Goal: Navigation & Orientation: Find specific page/section

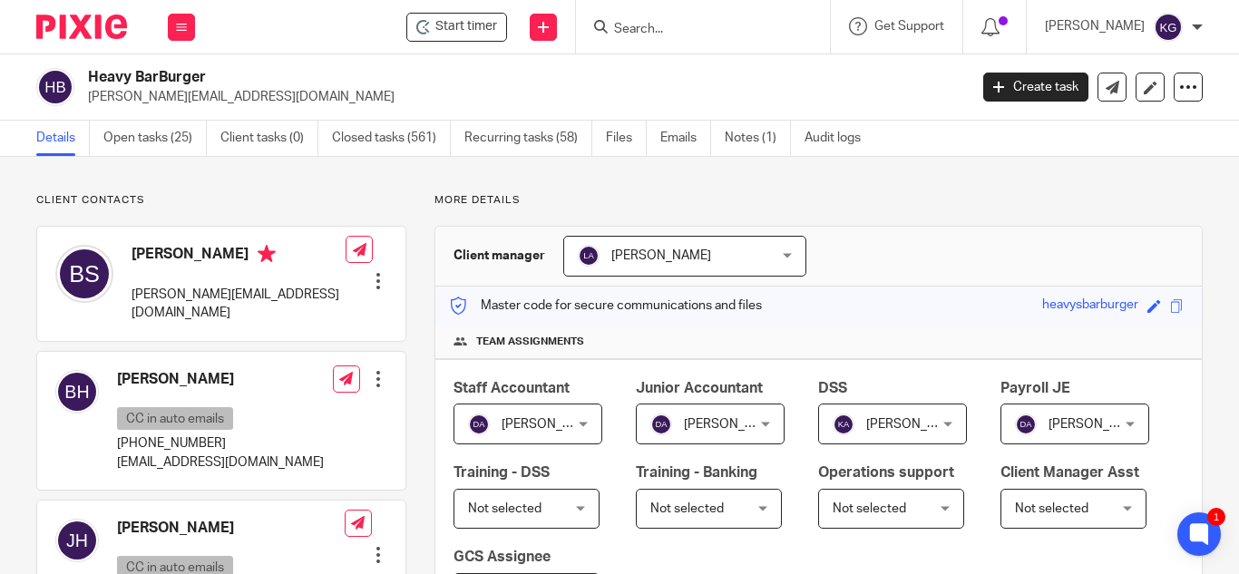
click at [518, 92] on p "[PERSON_NAME][EMAIL_ADDRESS][DOMAIN_NAME]" at bounding box center [522, 97] width 868 height 18
click at [182, 22] on icon at bounding box center [181, 27] width 11 height 11
click at [186, 140] on link "Clients" at bounding box center [178, 137] width 42 height 13
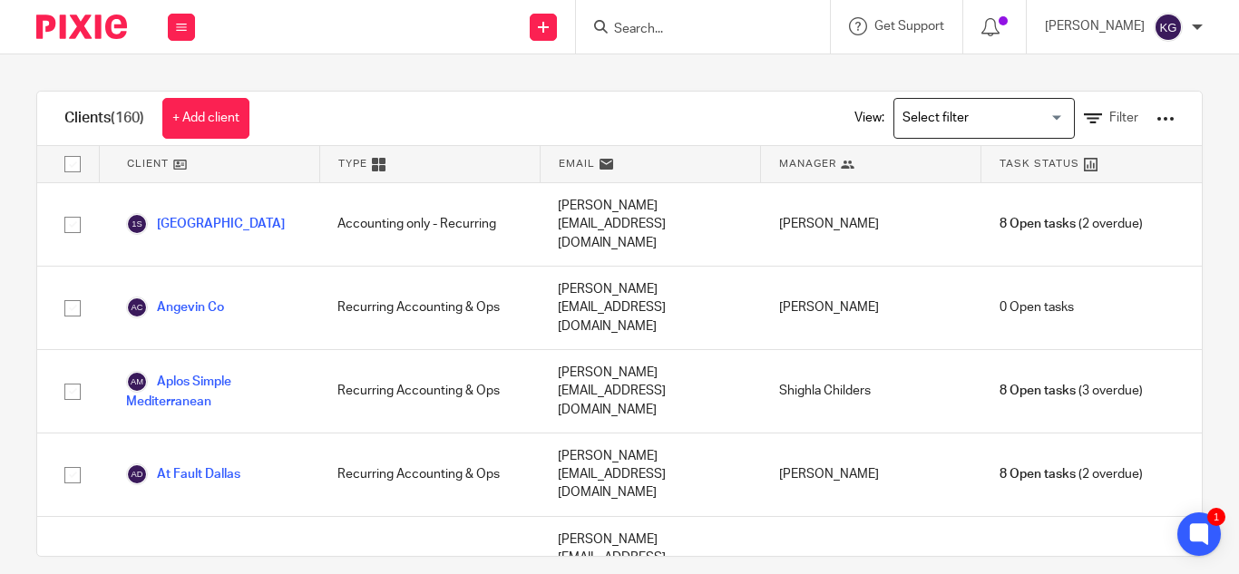
click at [1029, 117] on input "Search for option" at bounding box center [980, 118] width 168 height 32
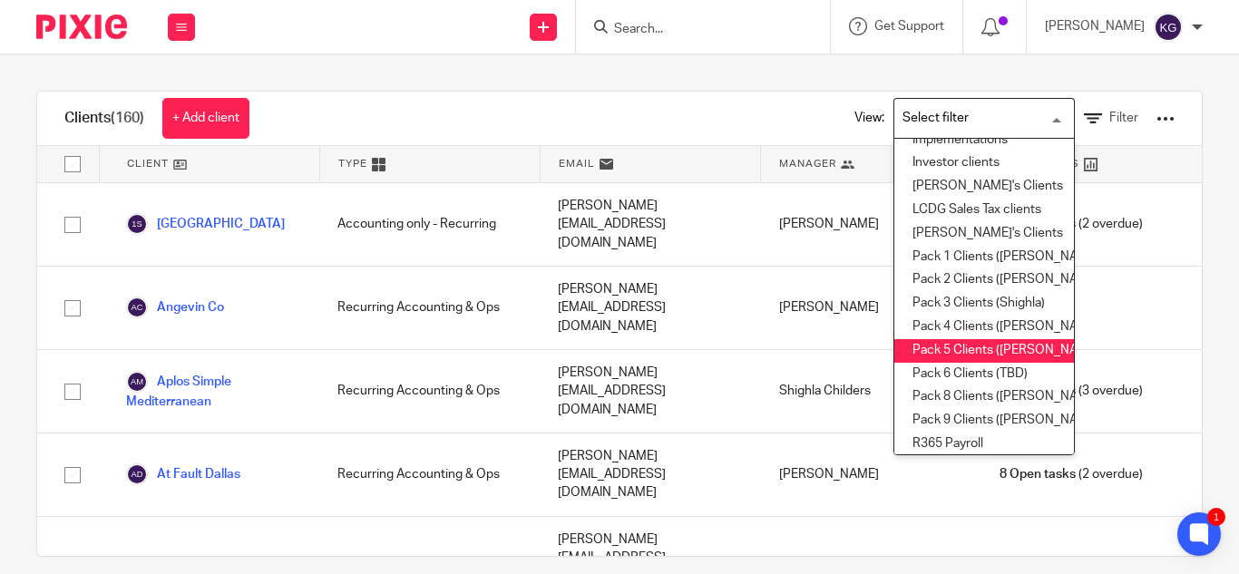
scroll to position [363, 0]
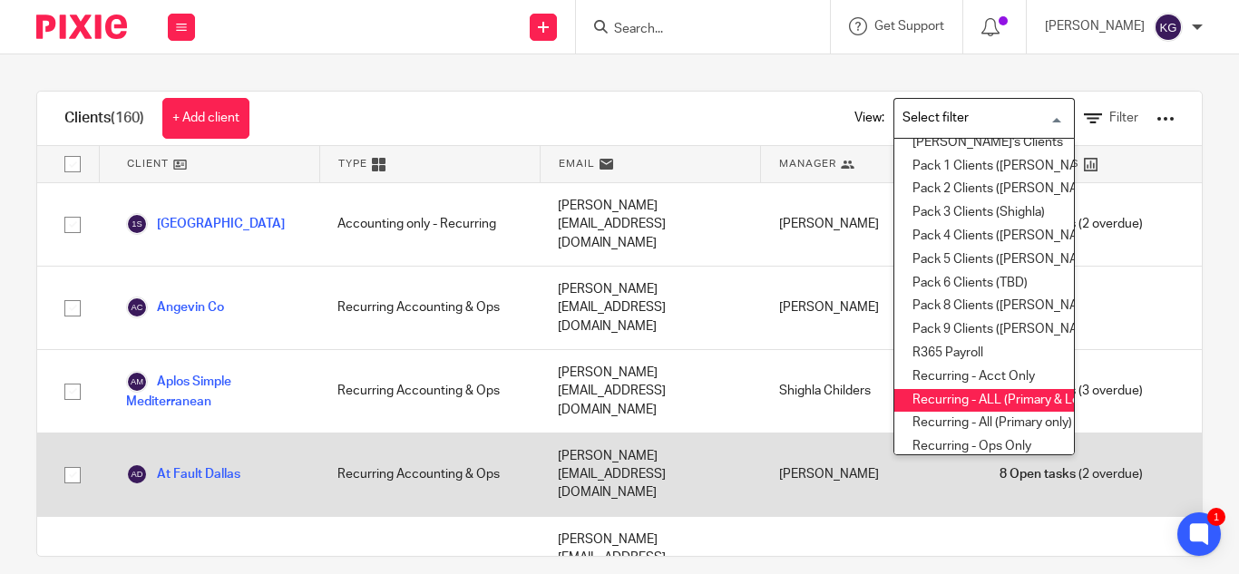
click at [956, 399] on li "Recurring - ALL (Primary & Locations)" at bounding box center [984, 401] width 180 height 24
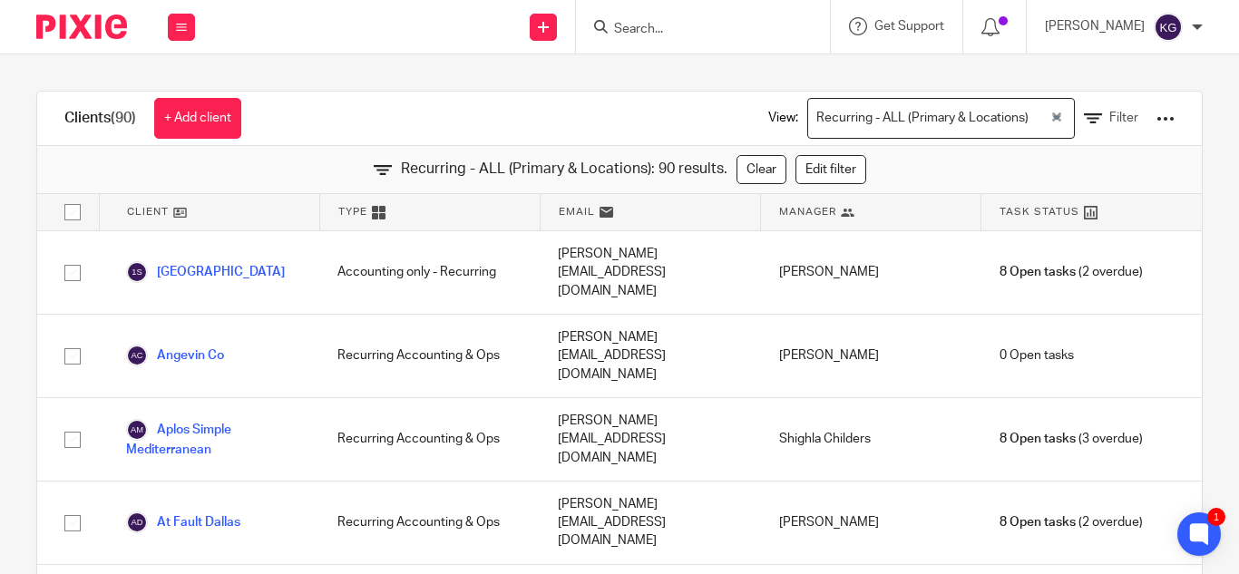
click at [1034, 123] on input "Search for option" at bounding box center [1041, 118] width 14 height 32
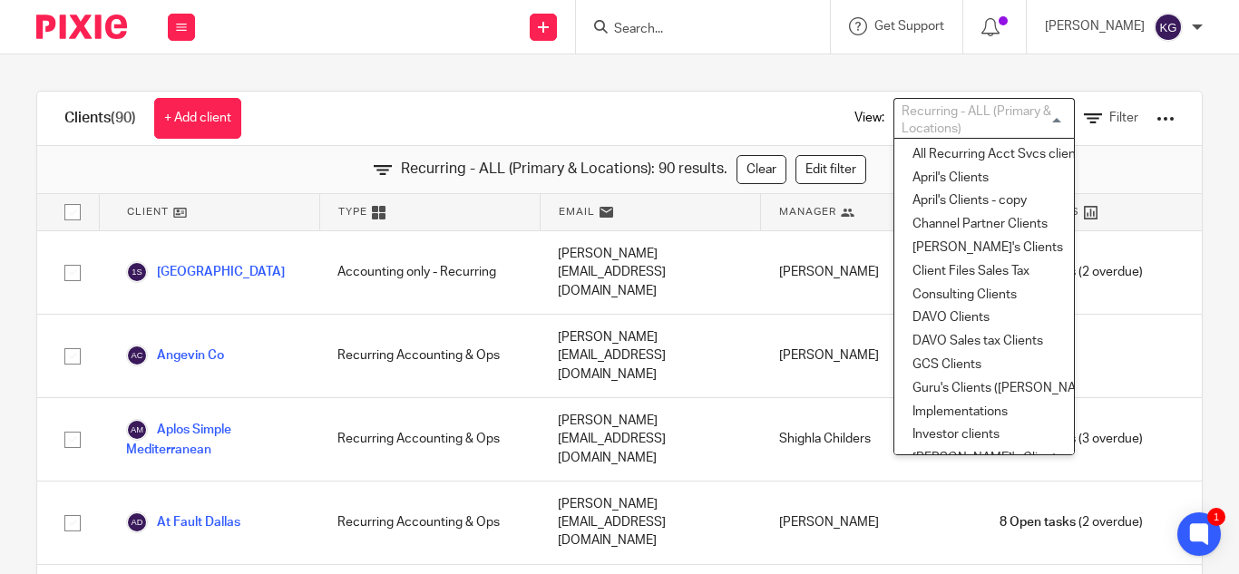
scroll to position [319, 0]
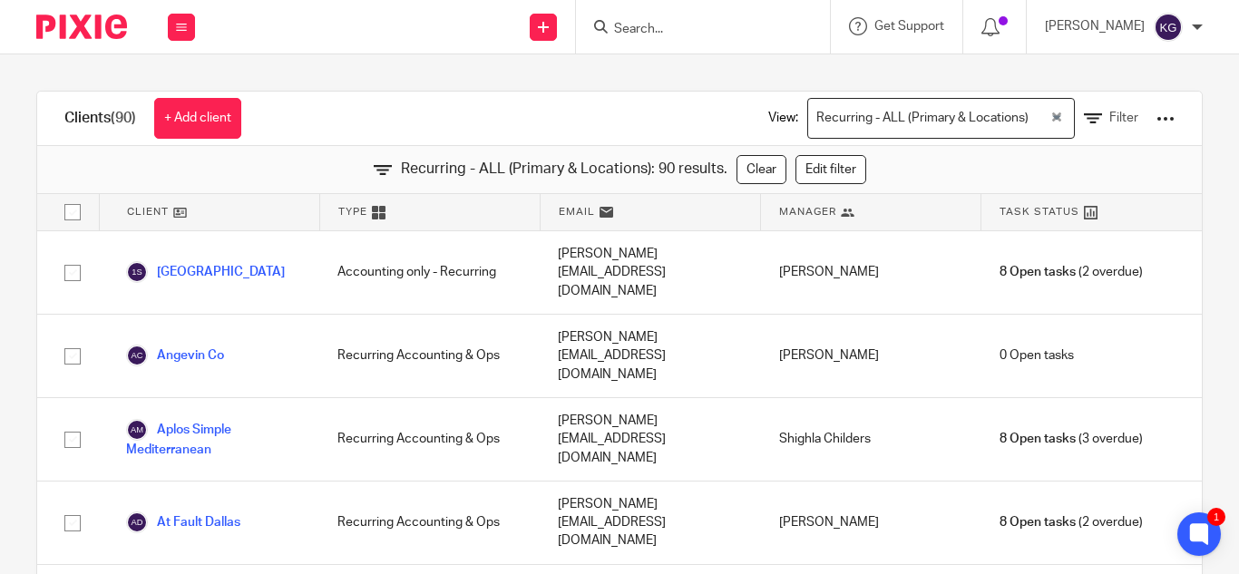
click at [1034, 119] on input "Search for option" at bounding box center [1041, 118] width 14 height 32
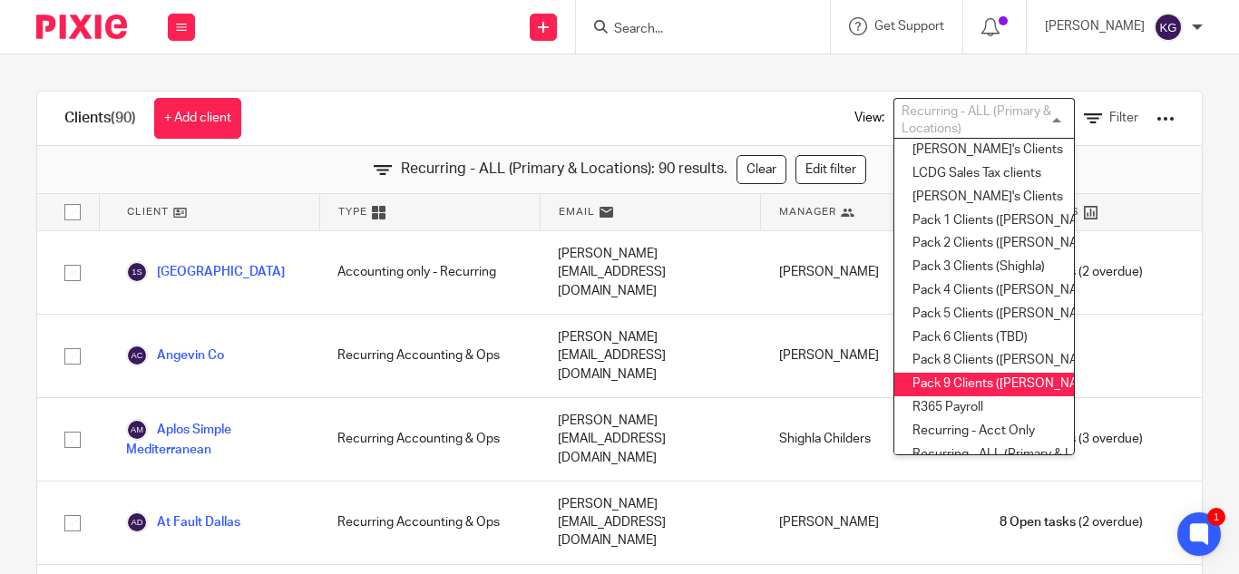
scroll to position [399, 0]
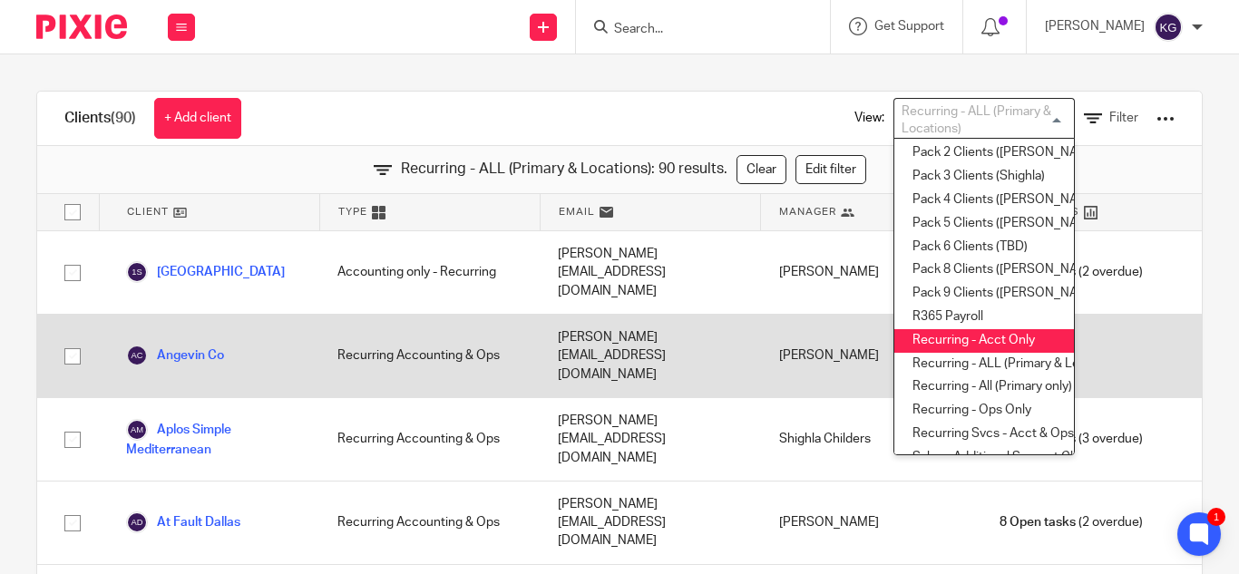
click at [979, 335] on li "Recurring - Acct Only" at bounding box center [984, 341] width 180 height 24
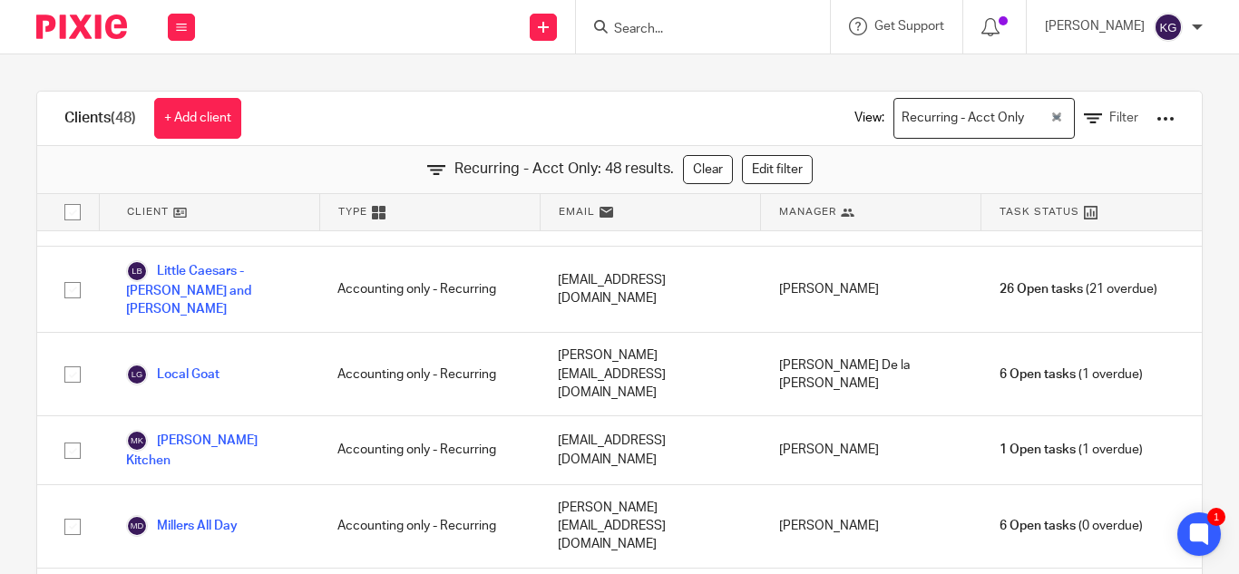
scroll to position [1632, 0]
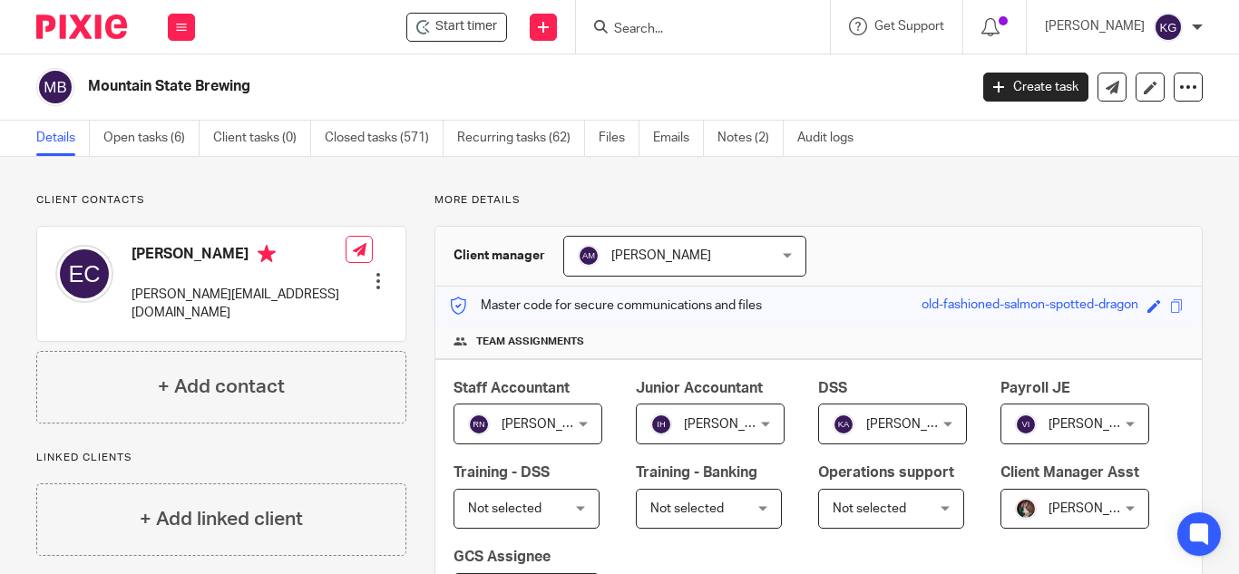
scroll to position [363, 0]
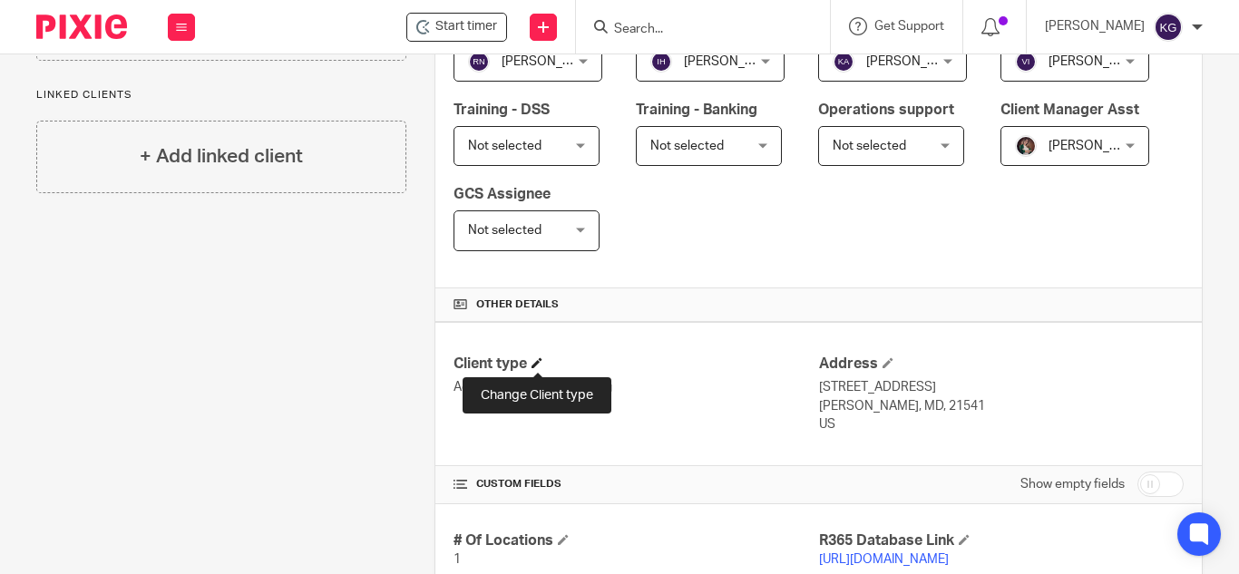
click at [537, 359] on span at bounding box center [536, 362] width 11 height 11
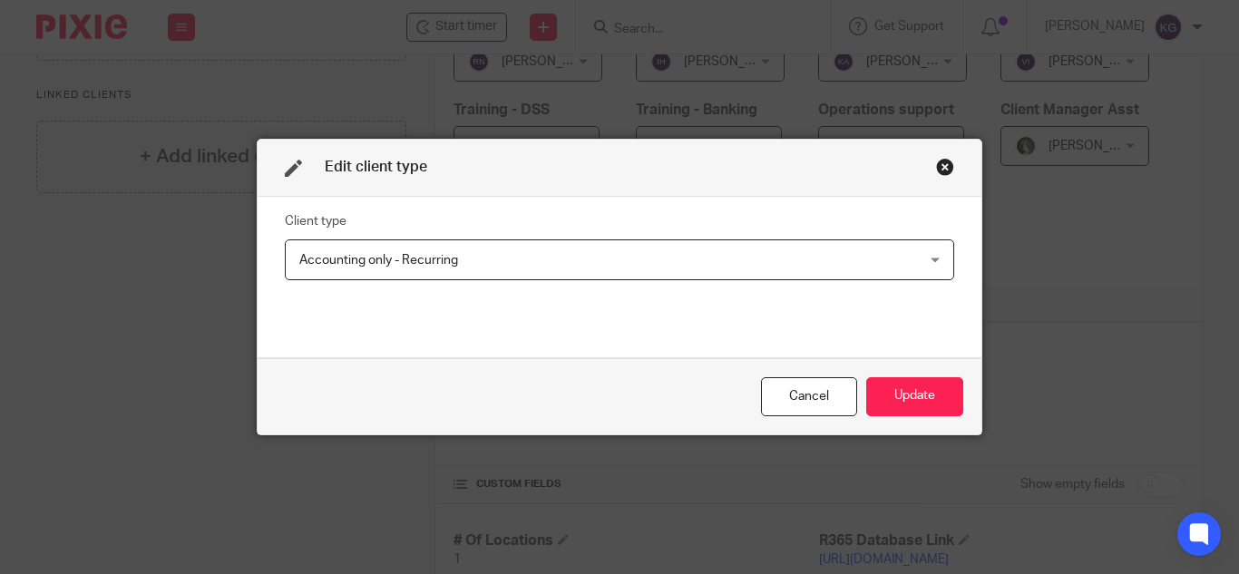
click at [933, 264] on div "Accounting only - Recurring Accounting only - Recurring" at bounding box center [619, 259] width 669 height 41
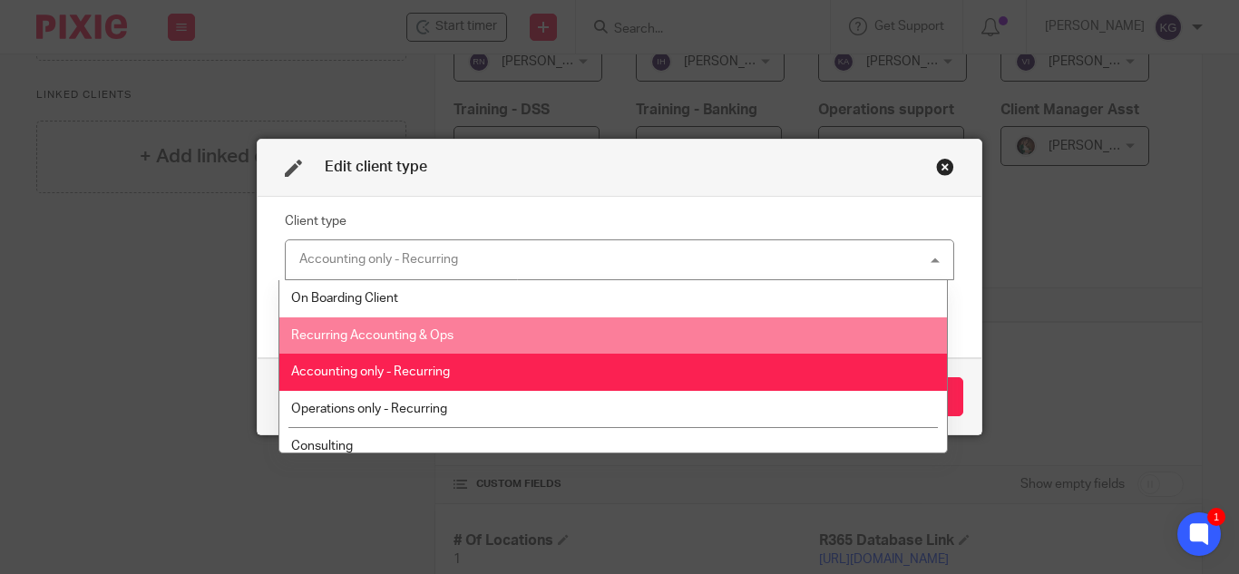
click at [490, 338] on li "Recurring Accounting & Ops" at bounding box center [612, 335] width 667 height 37
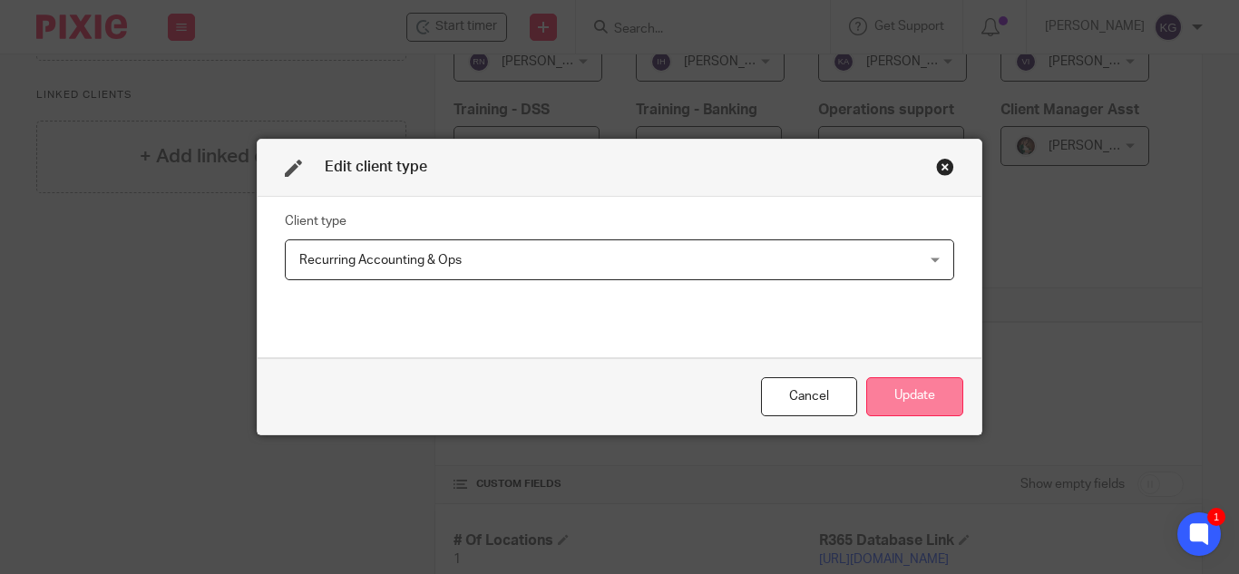
click at [891, 394] on button "Update" at bounding box center [914, 396] width 97 height 39
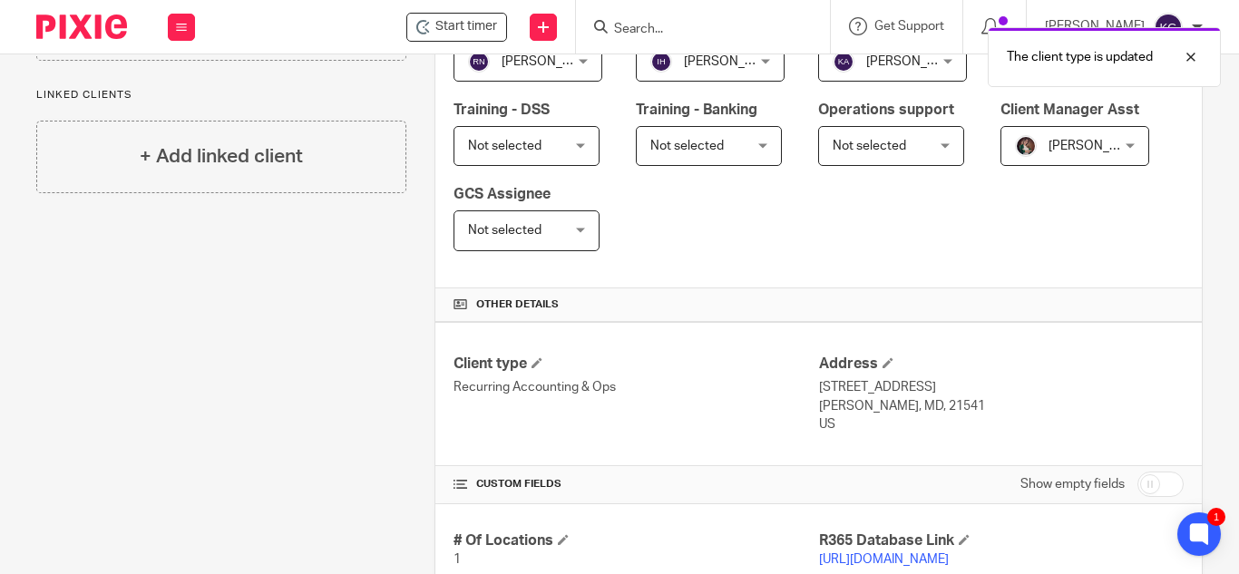
scroll to position [0, 0]
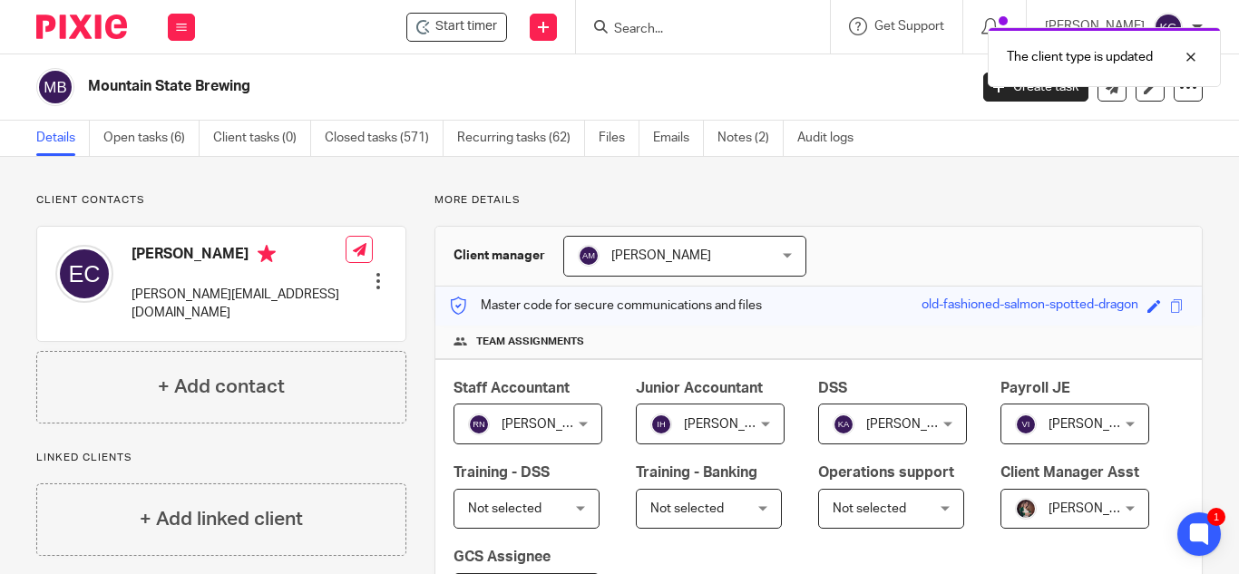
click at [156, 23] on div "Work Email Clients Team Reports Settings" at bounding box center [181, 26] width 63 height 53
click at [169, 26] on button at bounding box center [181, 27] width 27 height 27
click at [171, 31] on button at bounding box center [181, 27] width 27 height 27
click at [176, 131] on link "Clients" at bounding box center [178, 137] width 42 height 13
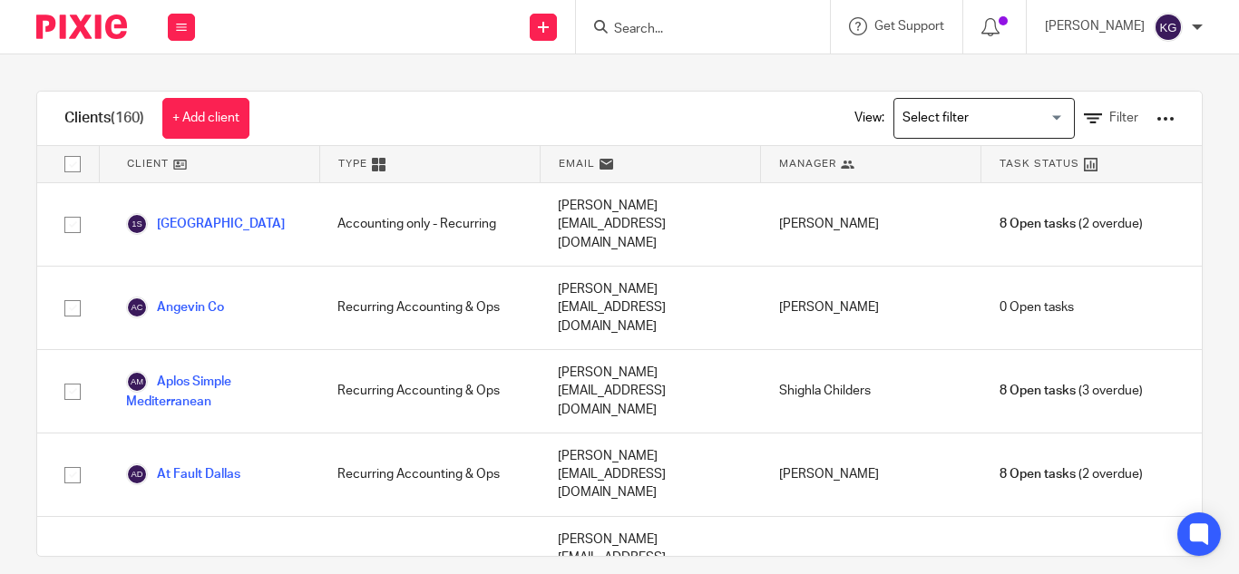
click at [977, 118] on input "Search for option" at bounding box center [980, 118] width 168 height 32
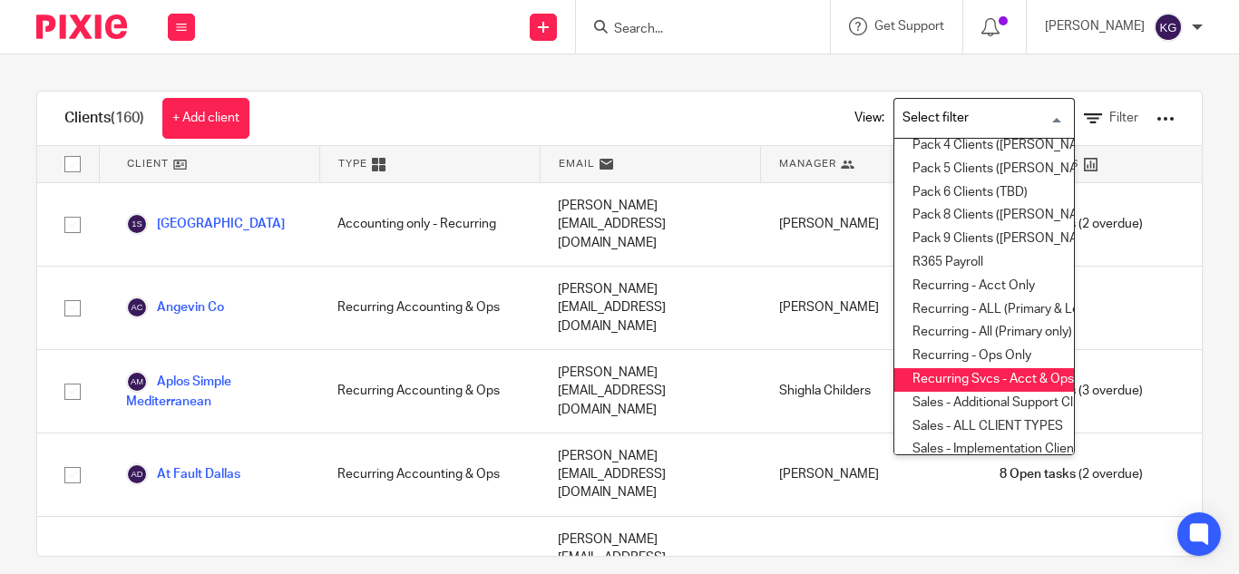
scroll to position [544, 0]
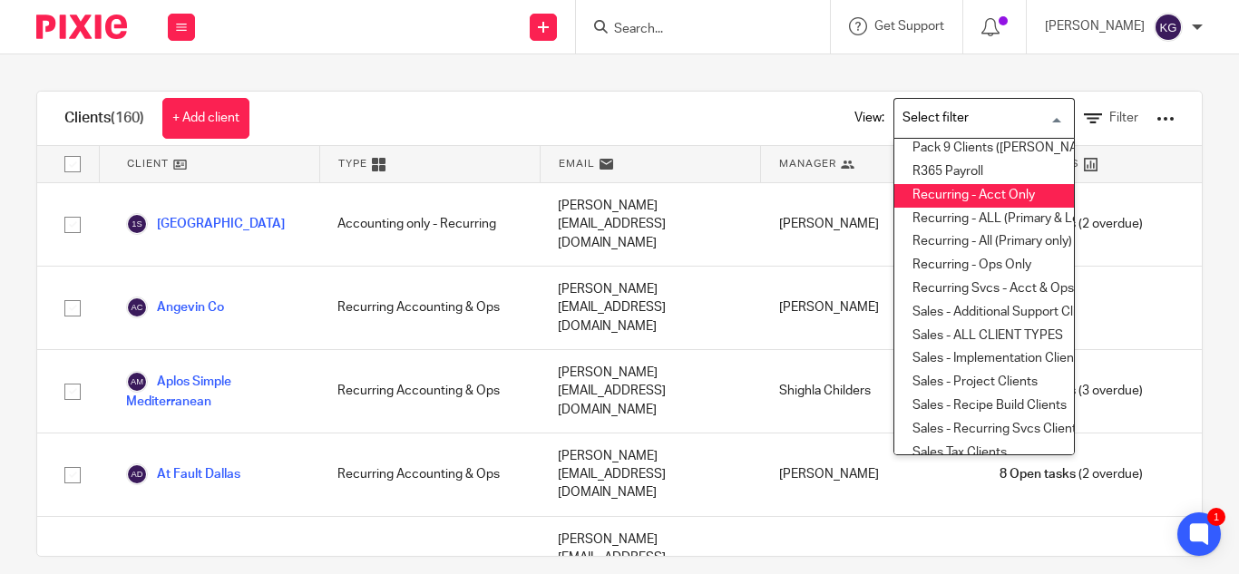
click at [964, 190] on li "Recurring - Acct Only" at bounding box center [984, 196] width 180 height 24
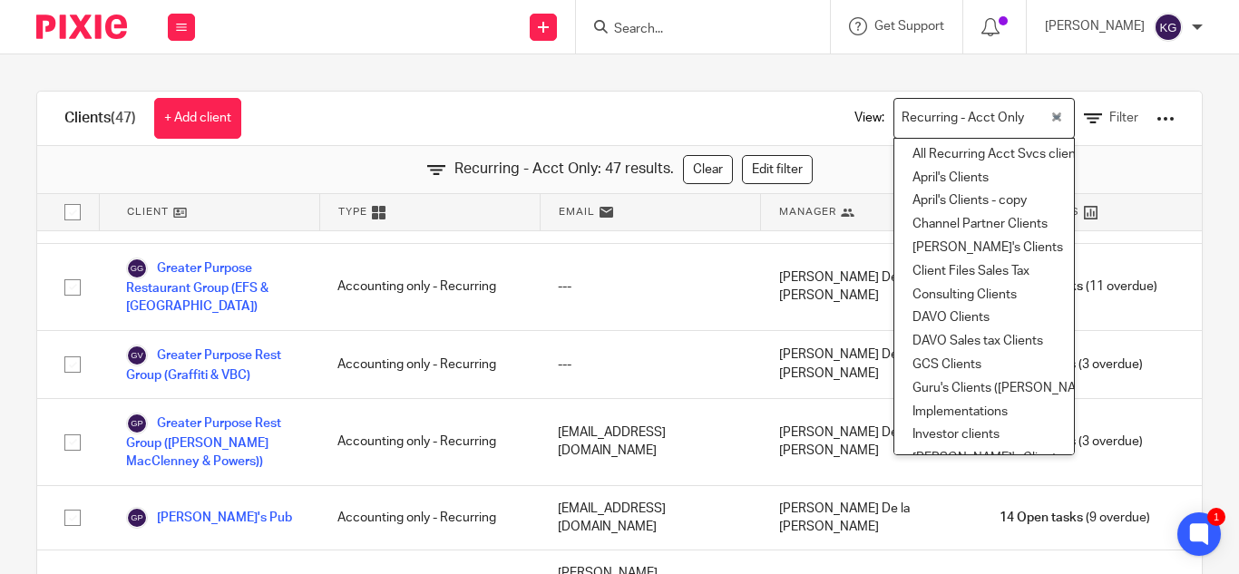
drag, startPoint x: 709, startPoint y: 22, endPoint x: 680, endPoint y: 37, distance: 32.9
click at [708, 19] on form at bounding box center [708, 26] width 193 height 23
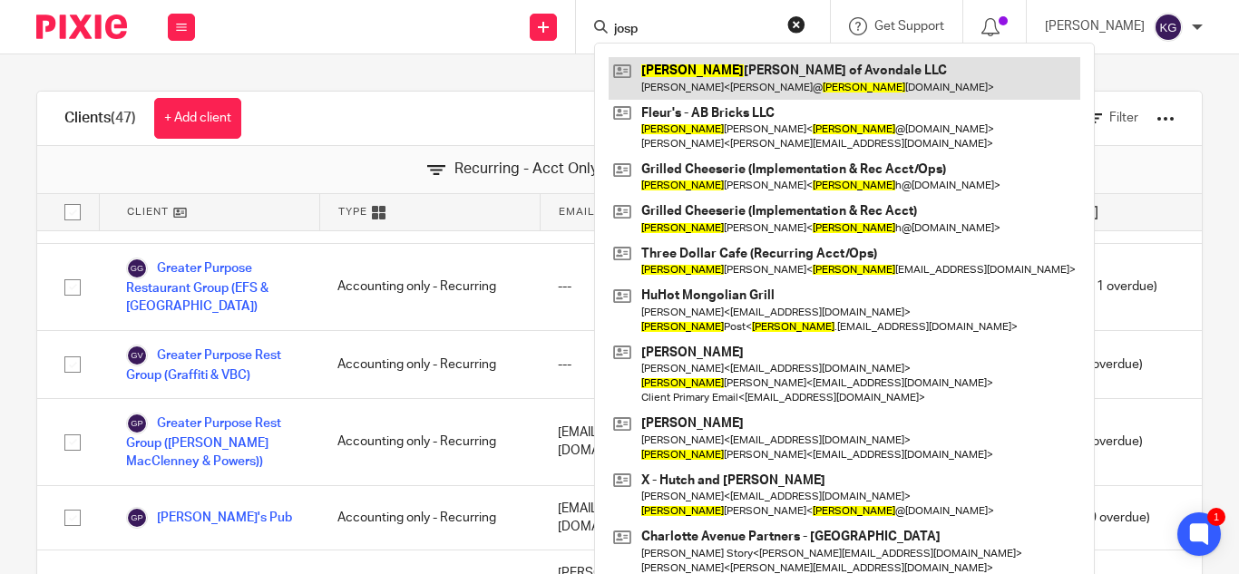
type input "josp"
click at [724, 76] on link at bounding box center [843, 78] width 471 height 42
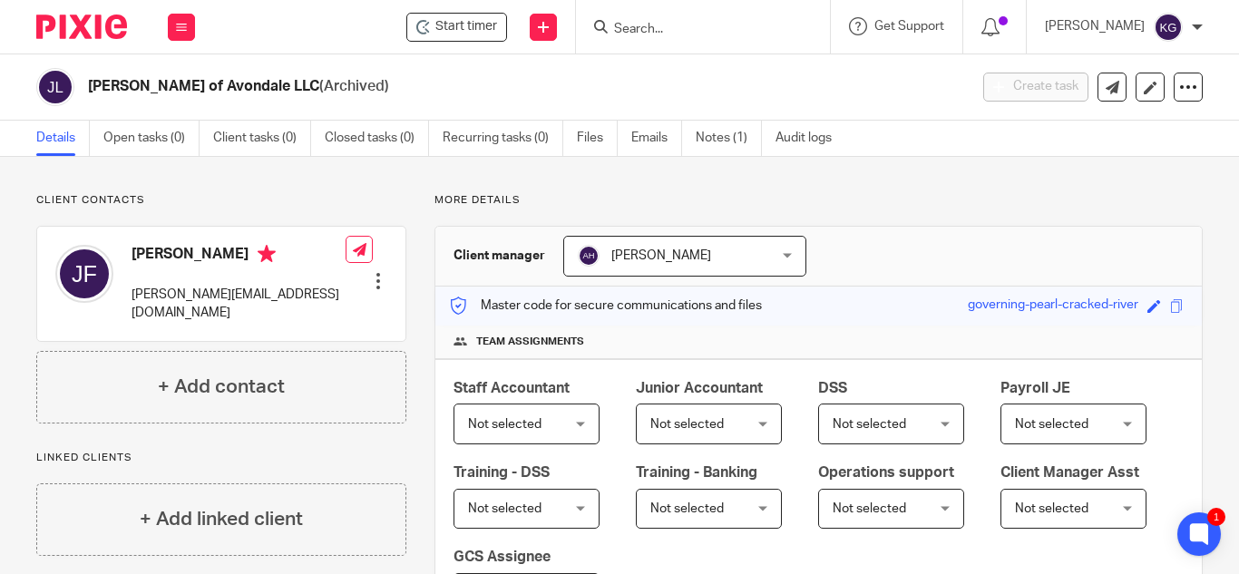
click at [735, 24] on input "Search" at bounding box center [693, 30] width 163 height 16
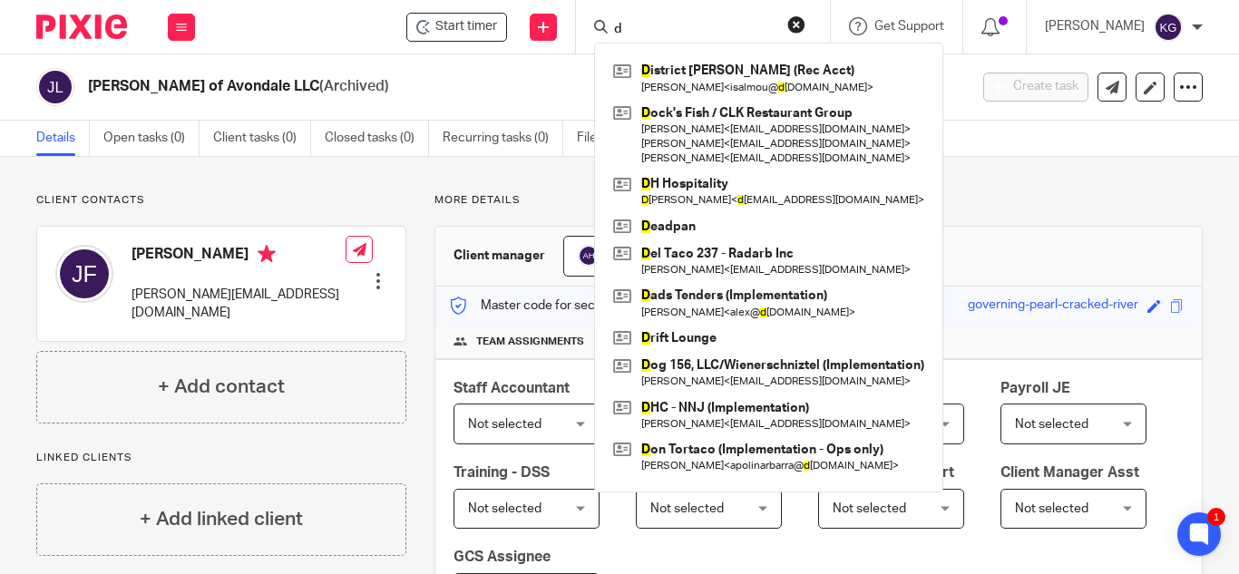
type input "d"
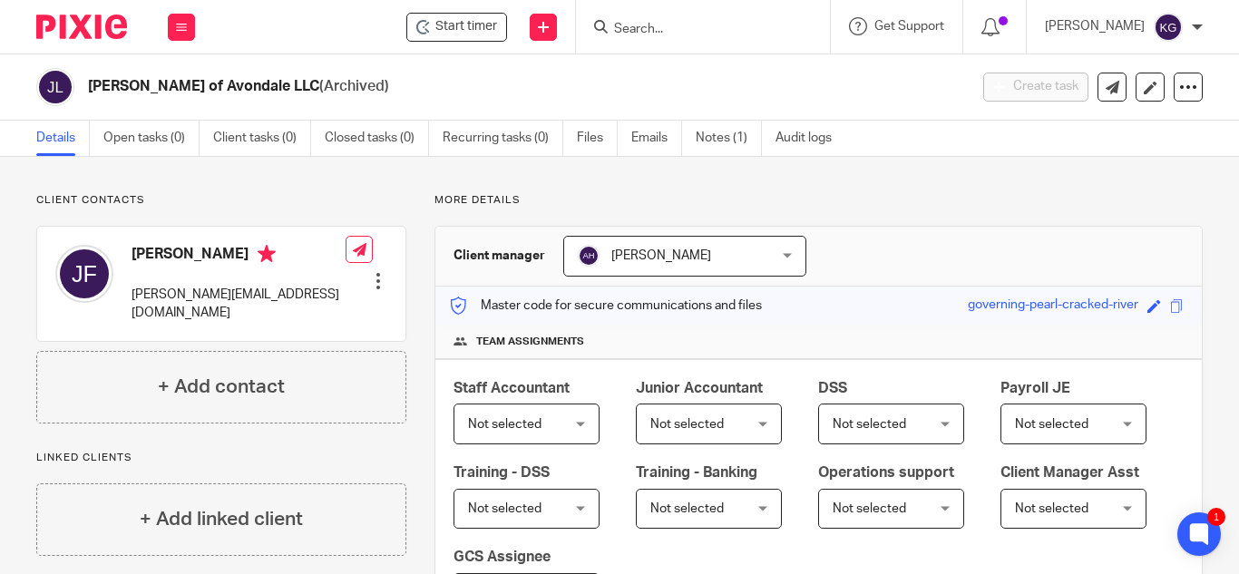
click at [700, 30] on input "Search" at bounding box center [693, 30] width 163 height 16
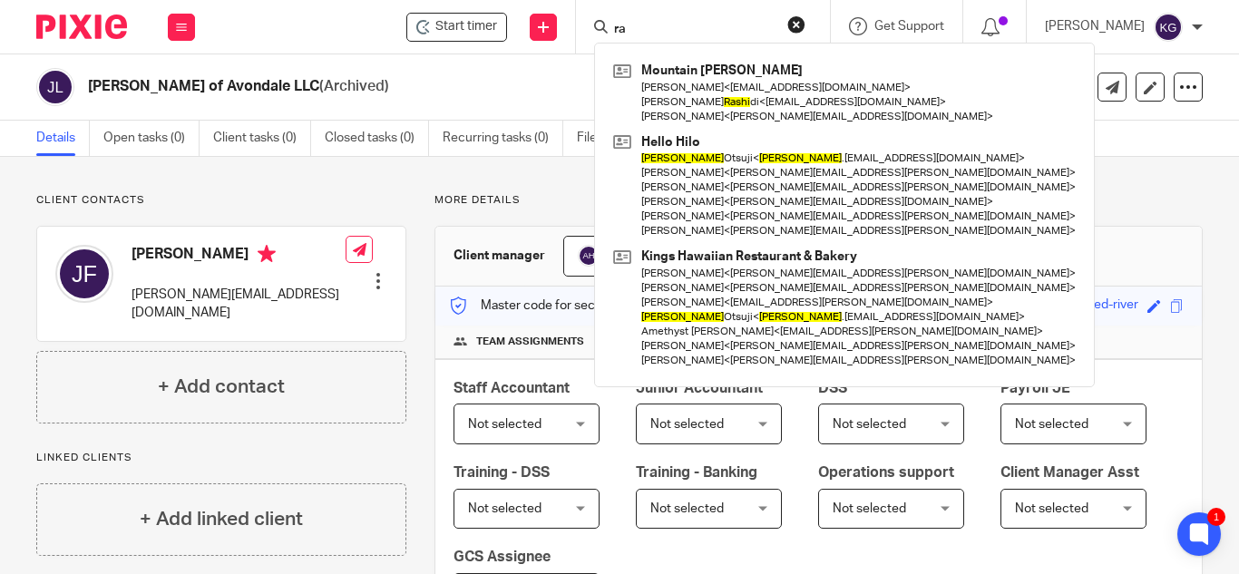
type input "r"
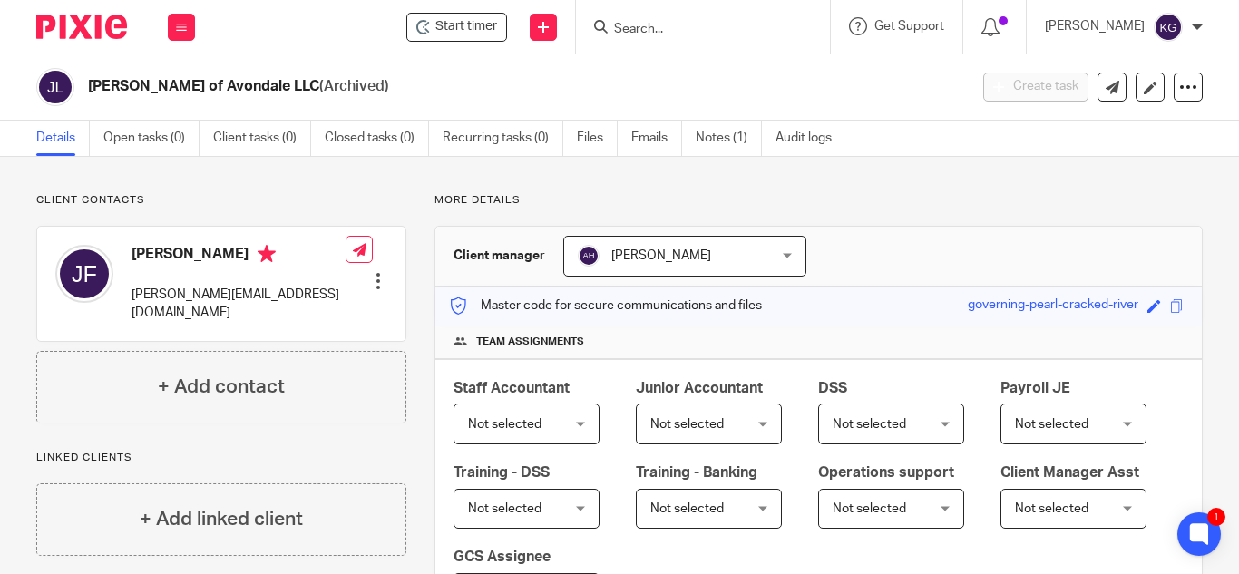
click at [655, 29] on input "Search" at bounding box center [693, 30] width 163 height 16
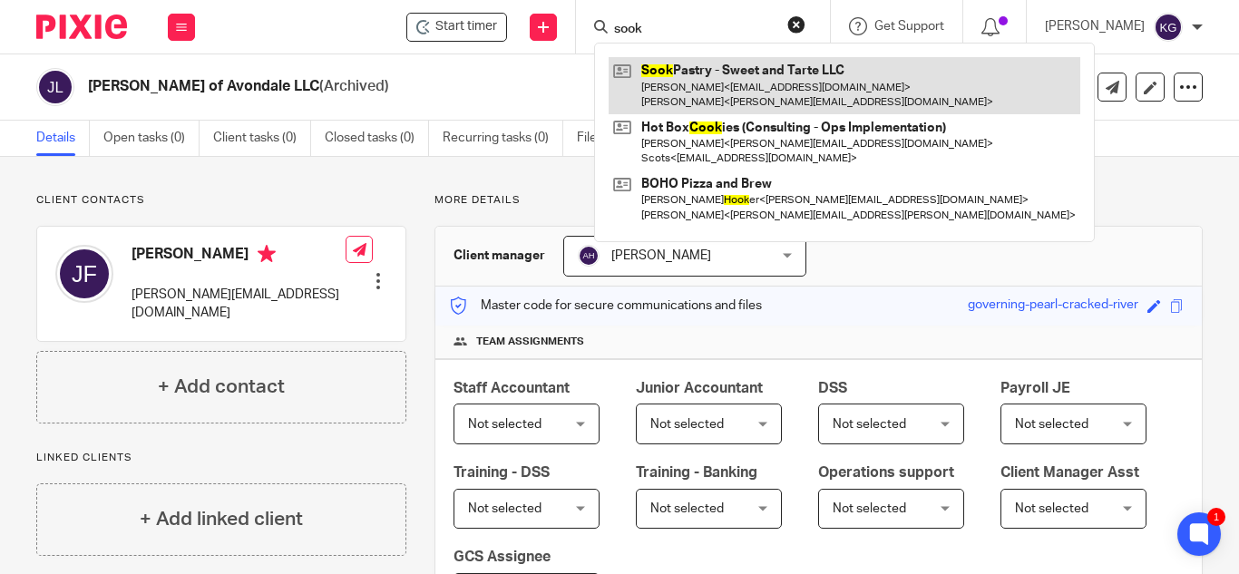
type input "sook"
click at [699, 105] on link at bounding box center [843, 85] width 471 height 56
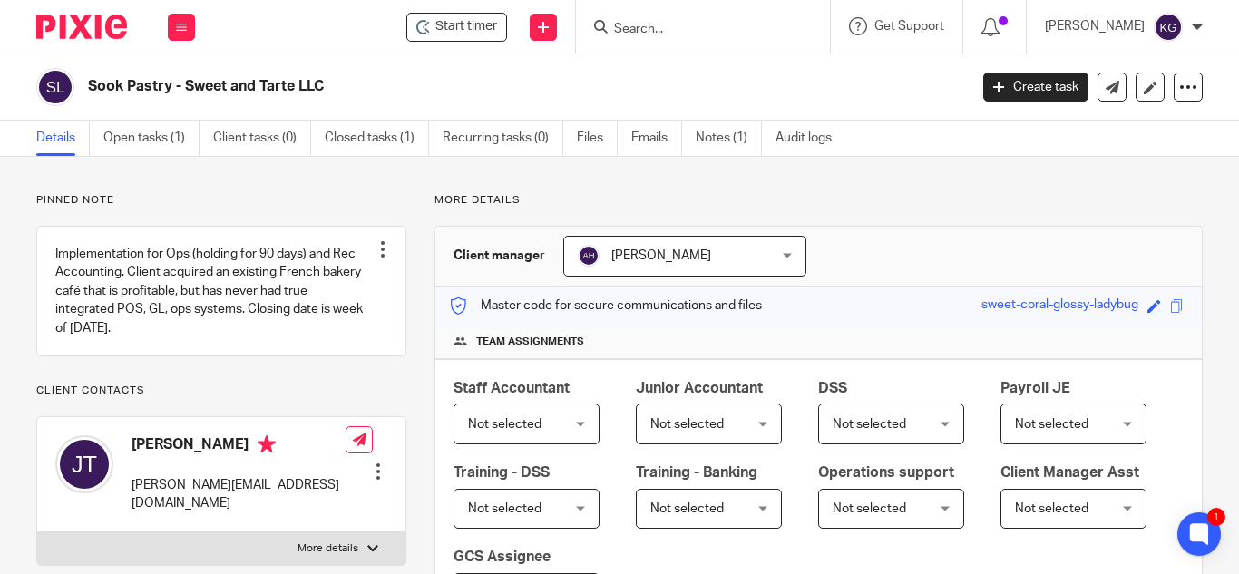
click at [663, 26] on input "Search" at bounding box center [693, 30] width 163 height 16
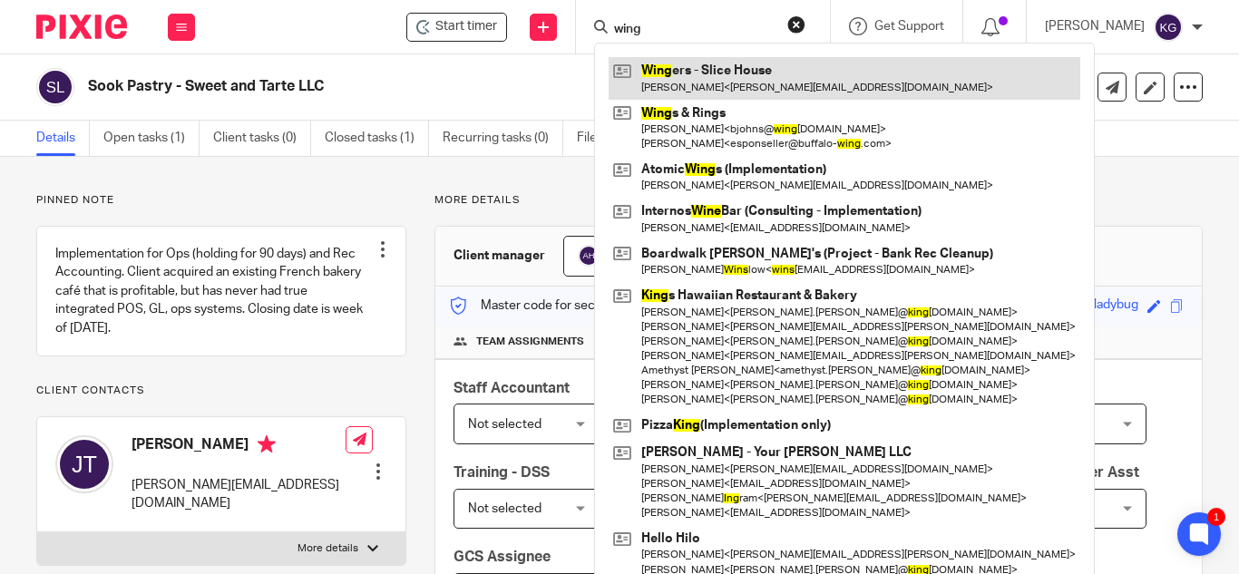
type input "wing"
click at [724, 83] on link at bounding box center [843, 78] width 471 height 42
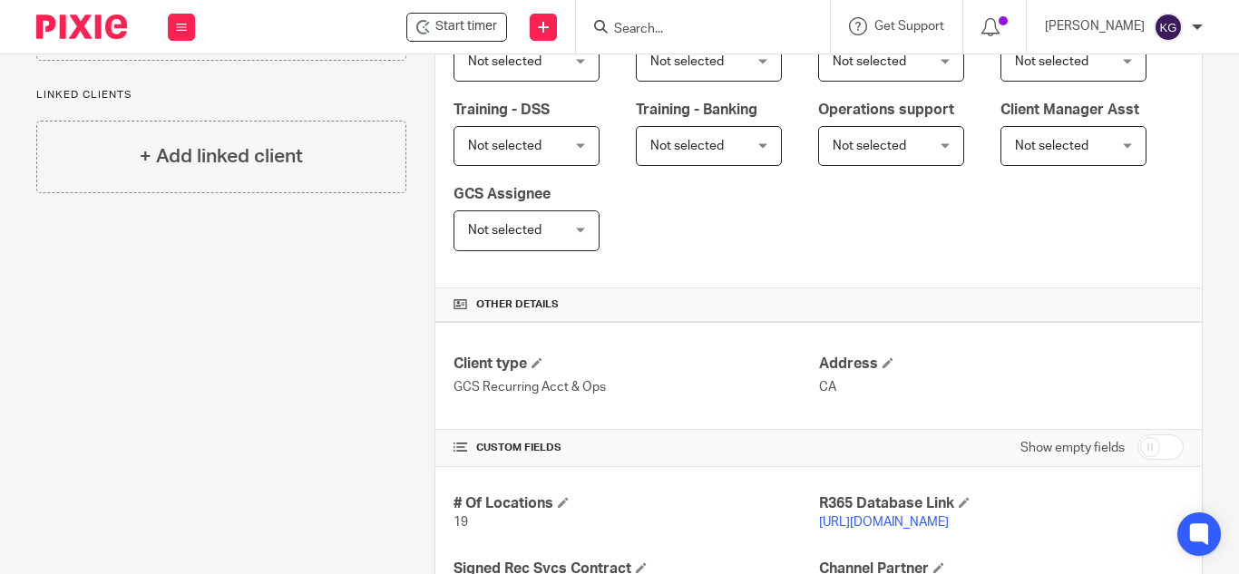
scroll to position [515, 0]
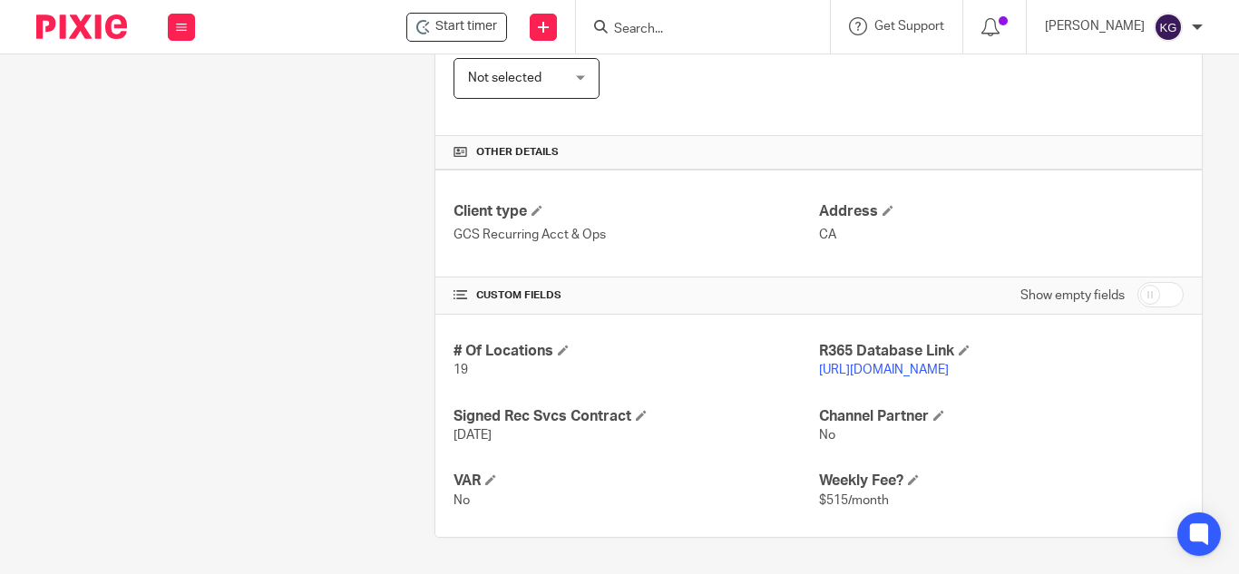
click at [933, 369] on link "https://slicehouse.restaurant365.com" at bounding box center [884, 370] width 130 height 13
click at [661, 29] on input "Search" at bounding box center [693, 30] width 163 height 16
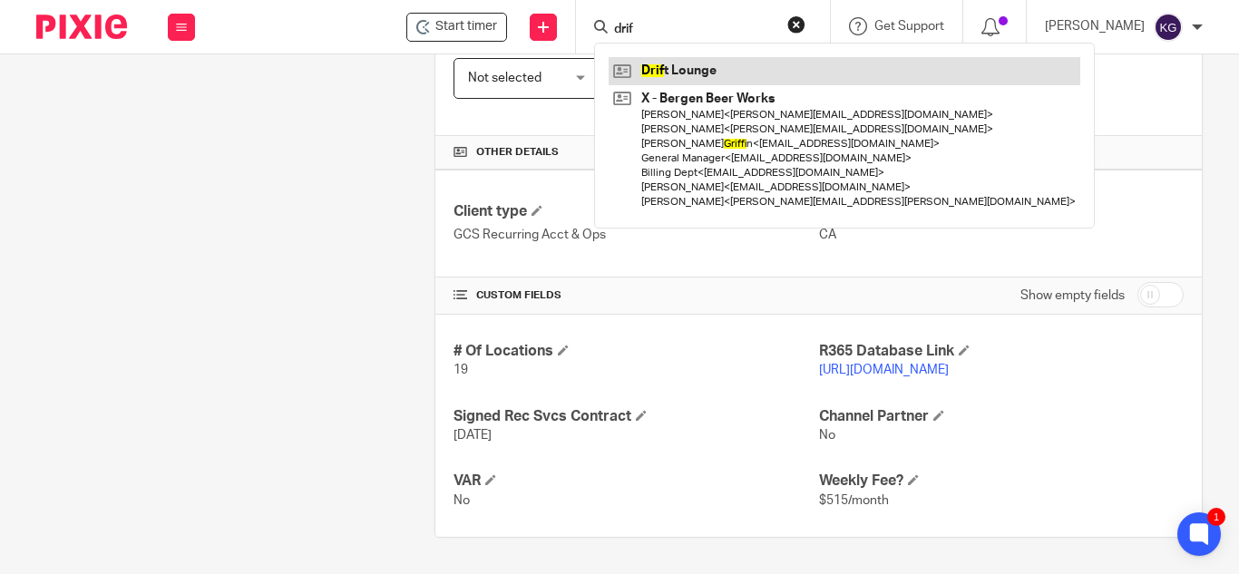
type input "drif"
click at [726, 76] on link at bounding box center [843, 70] width 471 height 27
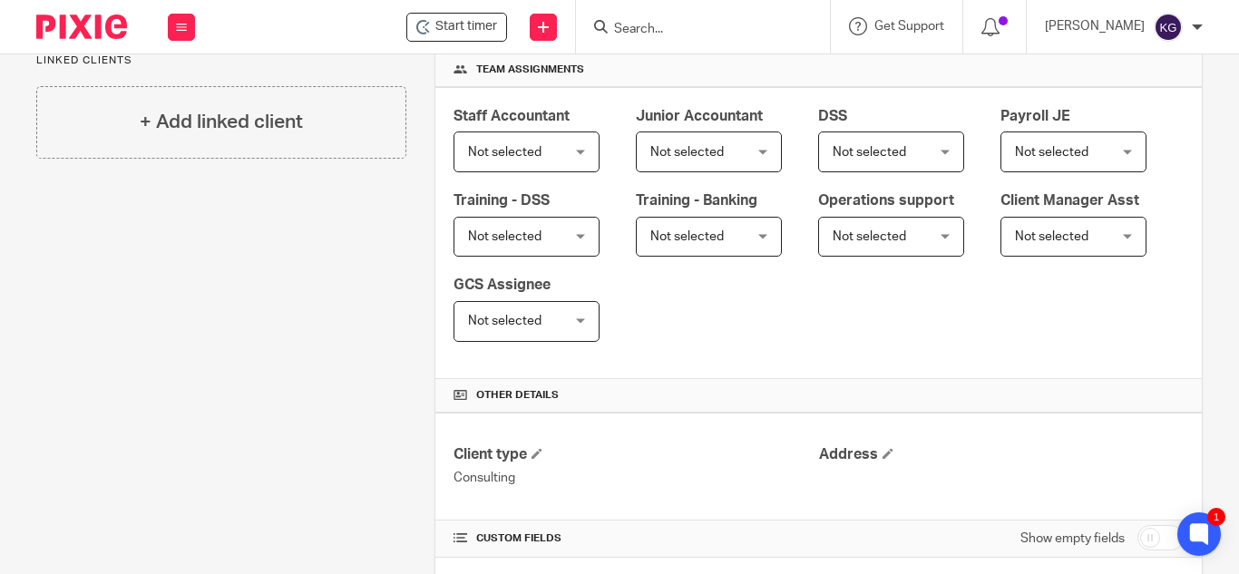
scroll to position [450, 0]
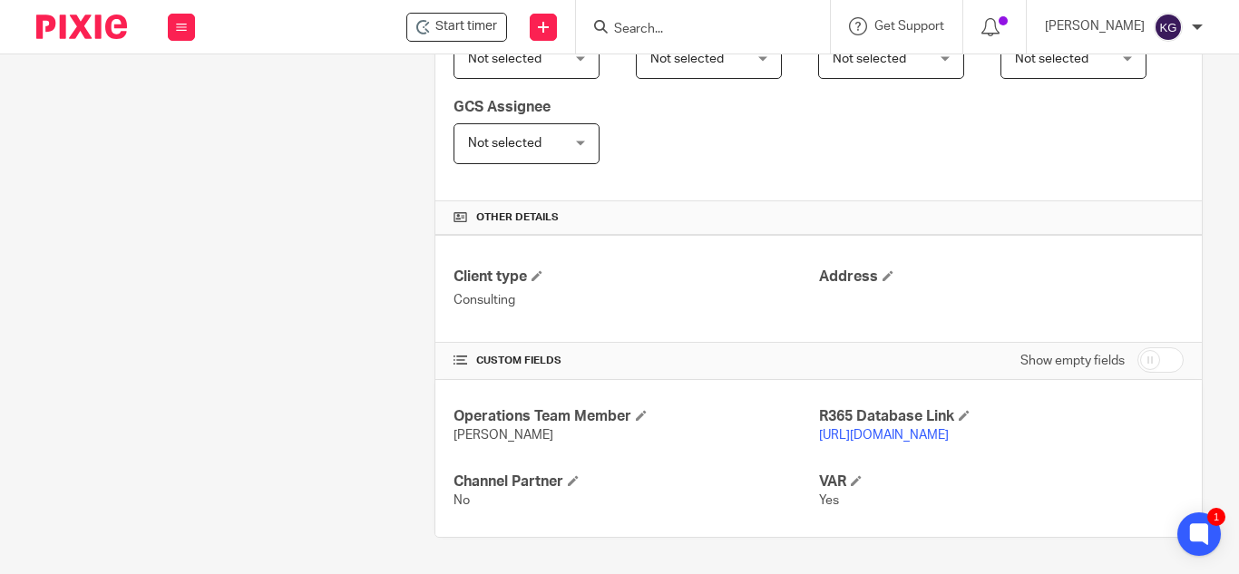
click at [701, 34] on input "Search" at bounding box center [693, 30] width 163 height 16
type input "d"
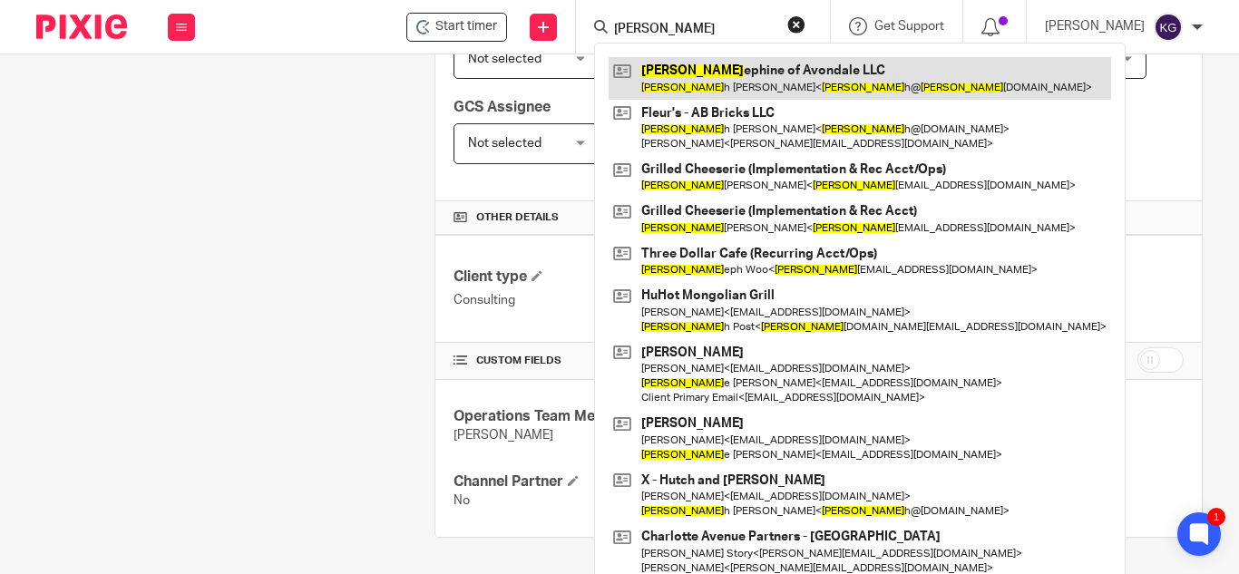
type input "[PERSON_NAME]"
click at [699, 82] on link at bounding box center [859, 78] width 502 height 42
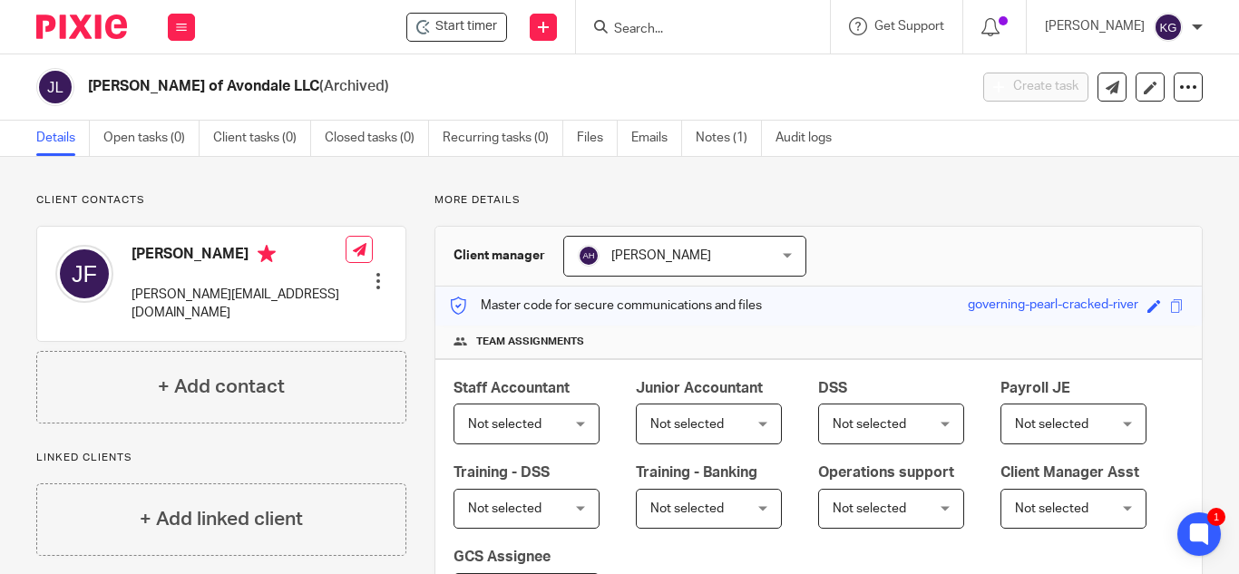
click at [664, 32] on input "Search" at bounding box center [693, 30] width 163 height 16
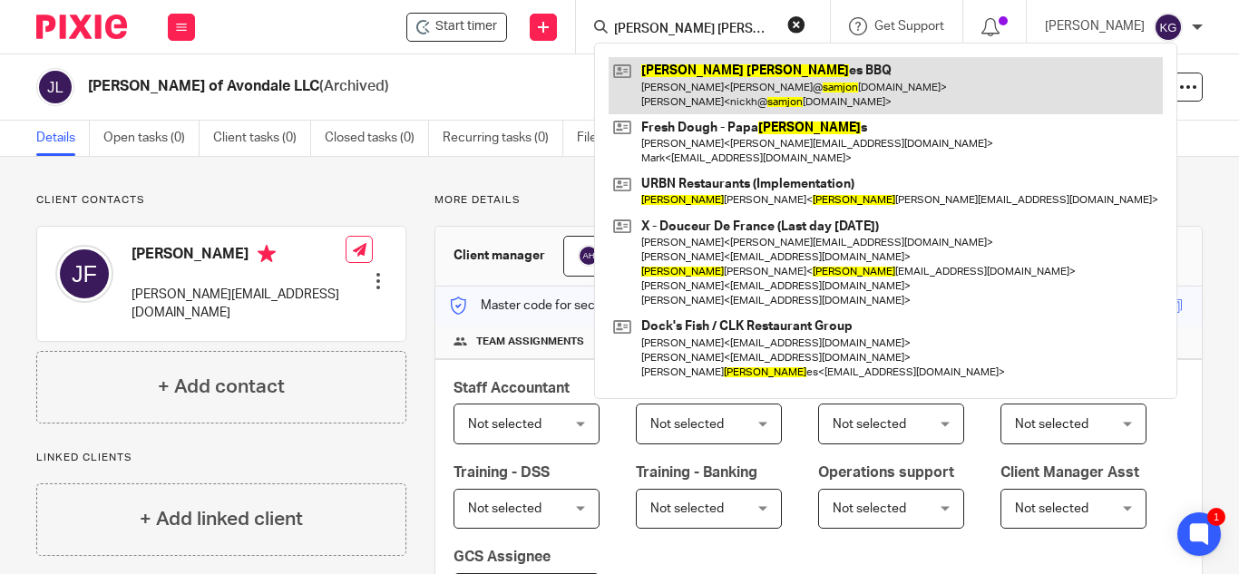
type input "[PERSON_NAME] [PERSON_NAME]"
click at [711, 97] on link at bounding box center [885, 85] width 554 height 56
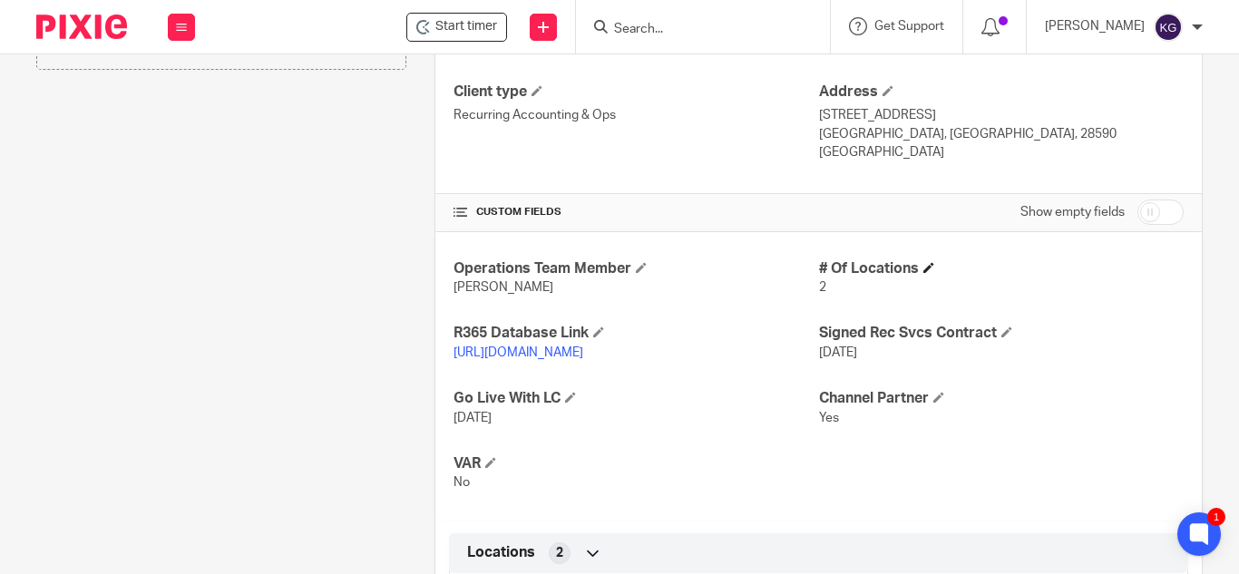
scroll to position [725, 0]
